Goal: Communication & Community: Answer question/provide support

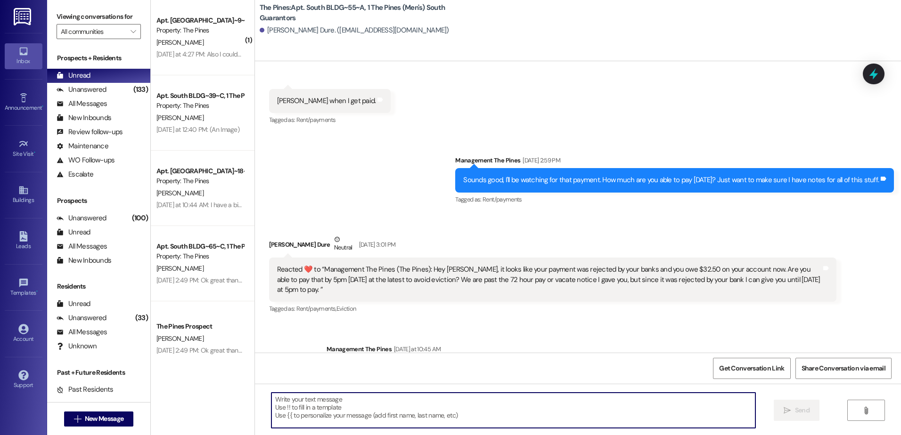
scroll to position [54076, 0]
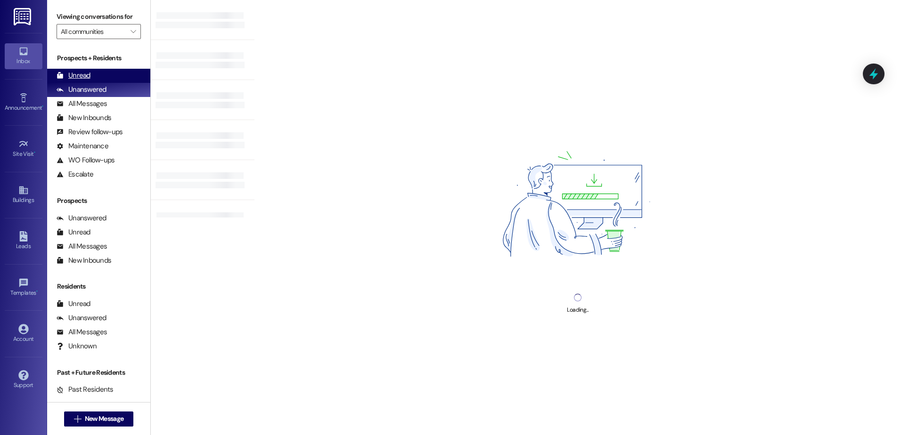
click at [97, 74] on div "Unread (0)" at bounding box center [98, 76] width 103 height 14
